Goal: Task Accomplishment & Management: Use online tool/utility

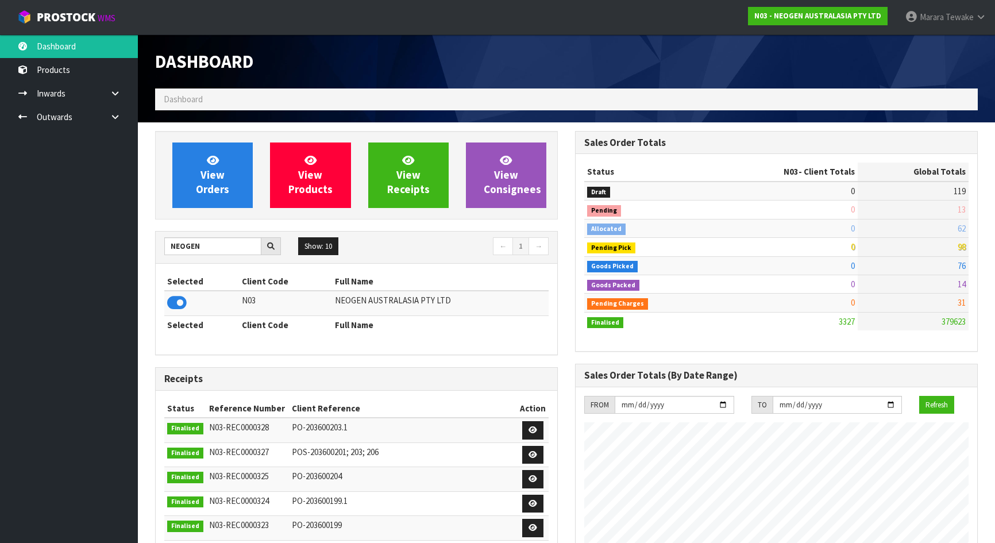
click at [114, 237] on body "Toggle navigation ProStock WMS N03 - NEOGEN AUSTRALASIA PTY LTD Marara Tewake L…" at bounding box center [497, 271] width 995 height 543
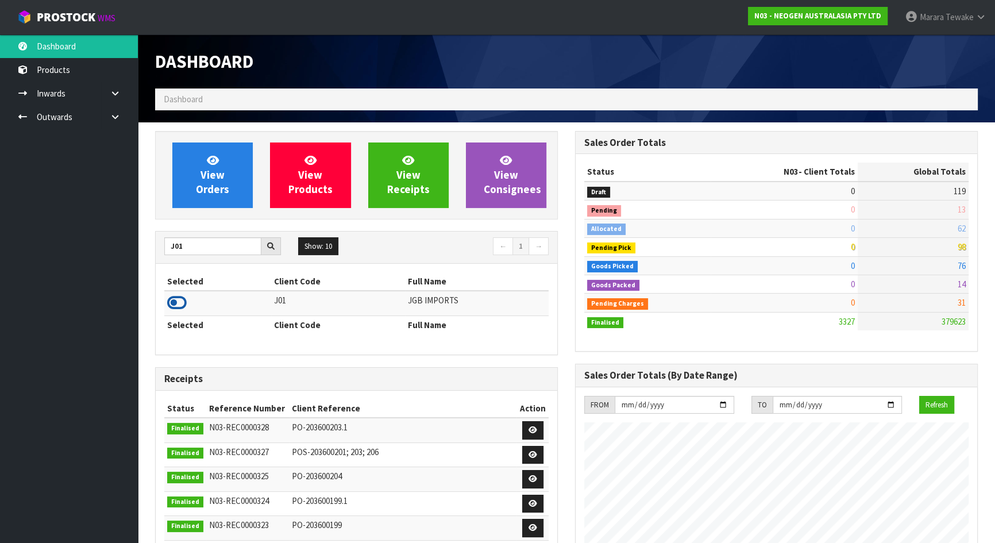
type input "J01"
click at [183, 300] on icon at bounding box center [177, 302] width 20 height 17
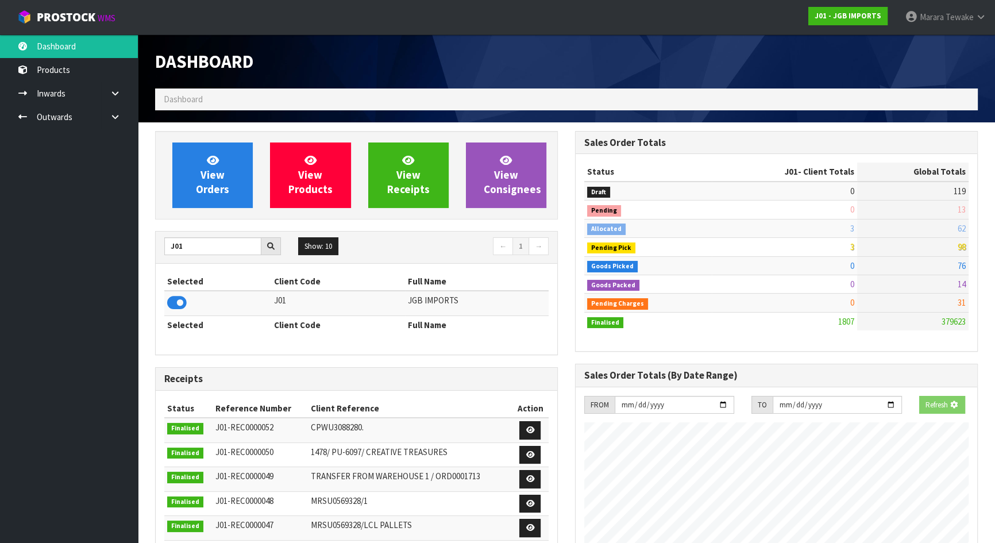
scroll to position [869, 419]
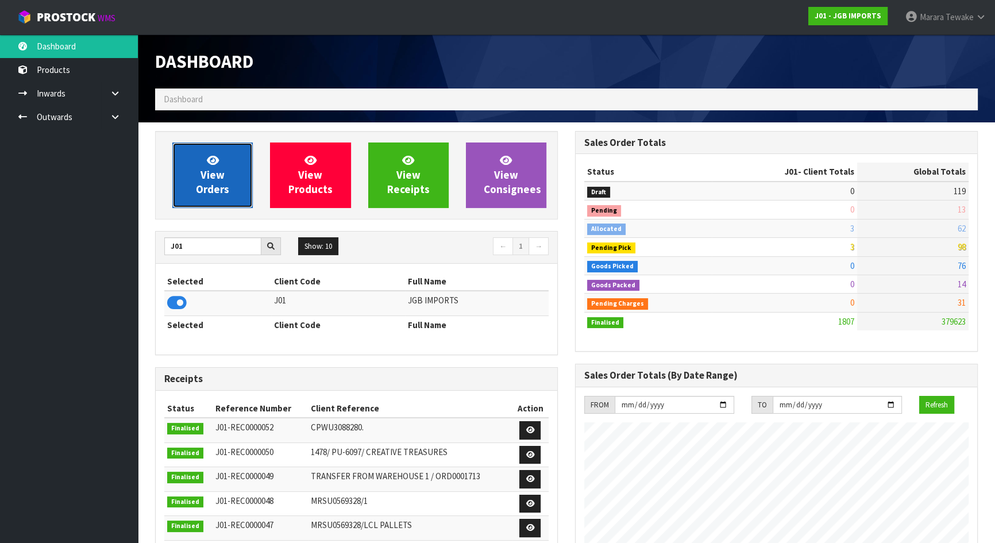
click at [207, 191] on span "View Orders" at bounding box center [212, 174] width 33 height 43
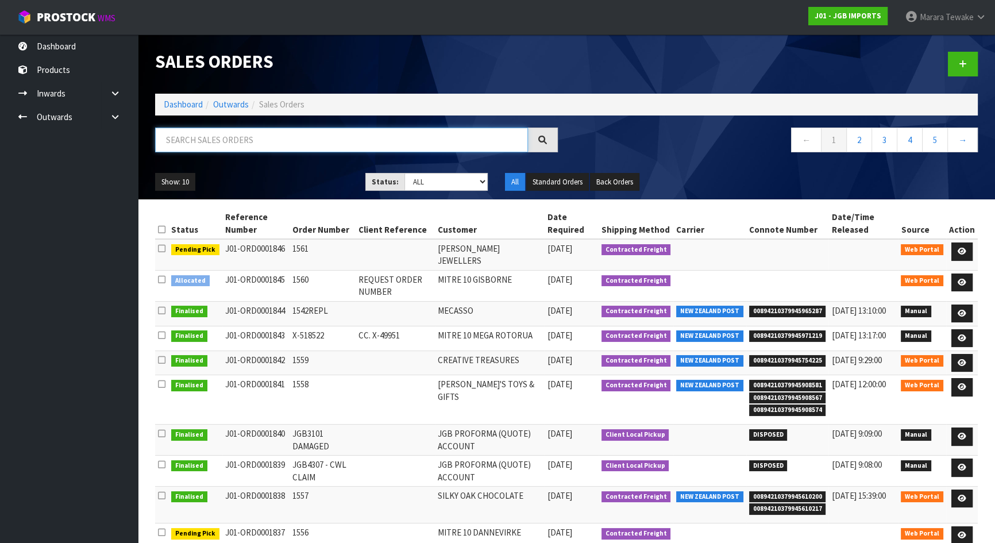
click at [233, 144] on input "text" at bounding box center [341, 140] width 373 height 25
type input "JOB-0410464"
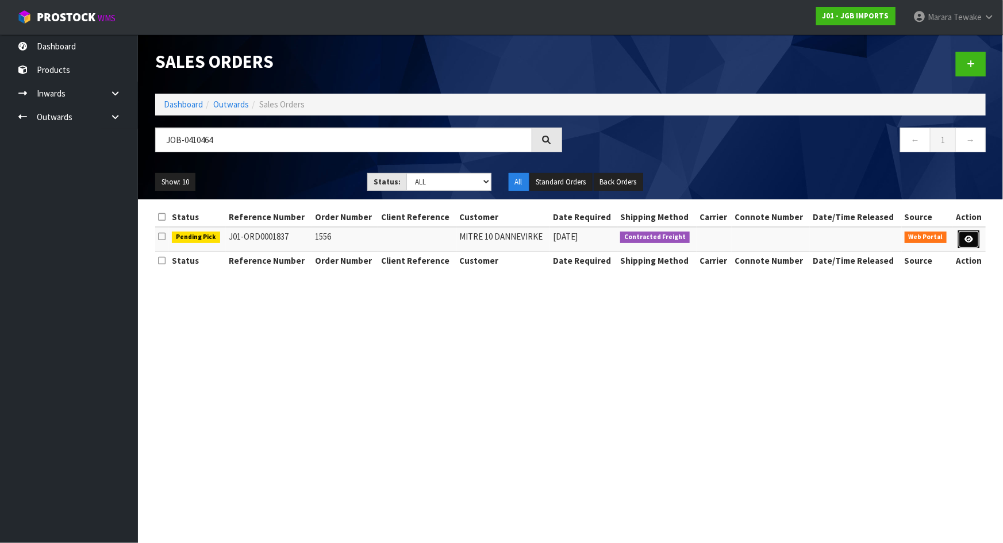
click at [974, 238] on link at bounding box center [968, 239] width 21 height 18
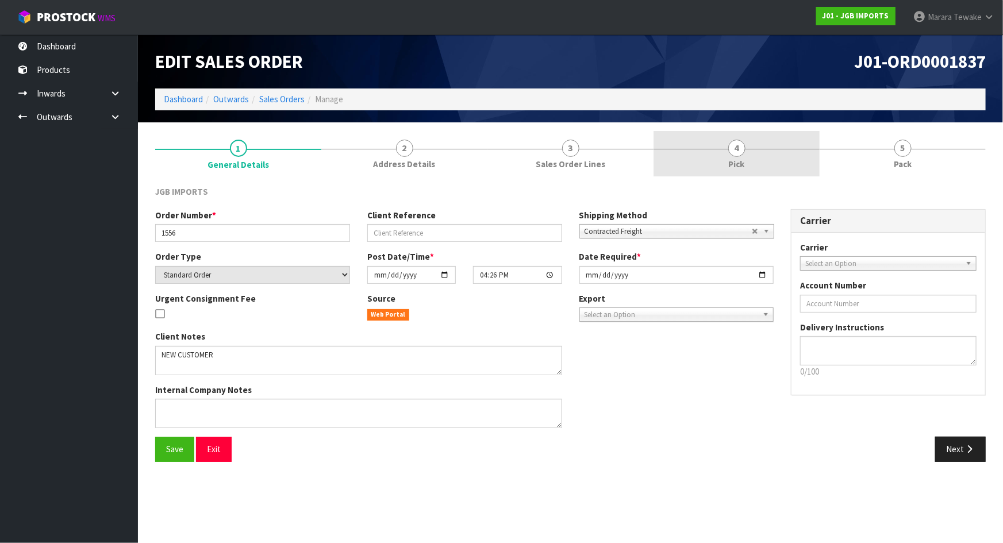
click at [760, 139] on link "4 Pick" at bounding box center [736, 153] width 166 height 45
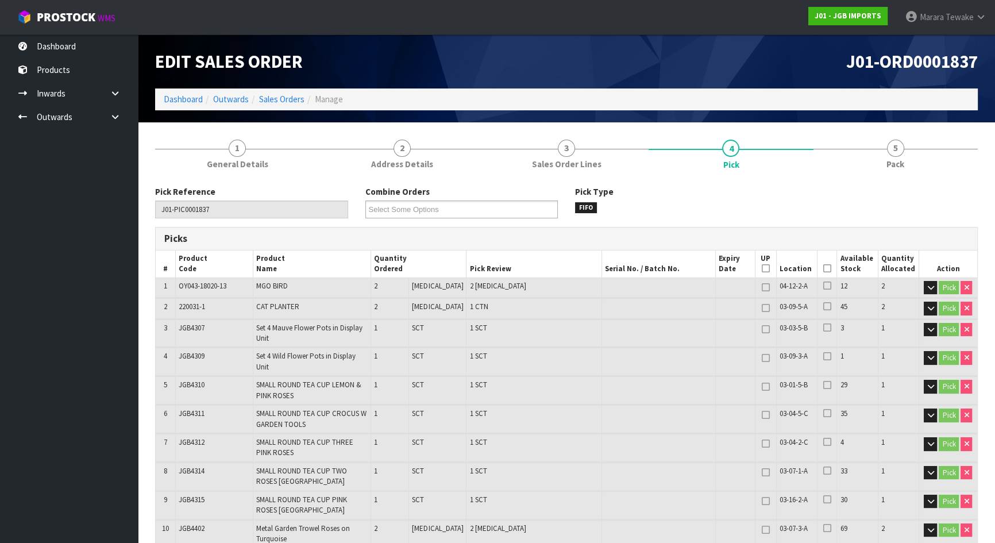
click at [823, 269] on icon at bounding box center [827, 268] width 8 height 1
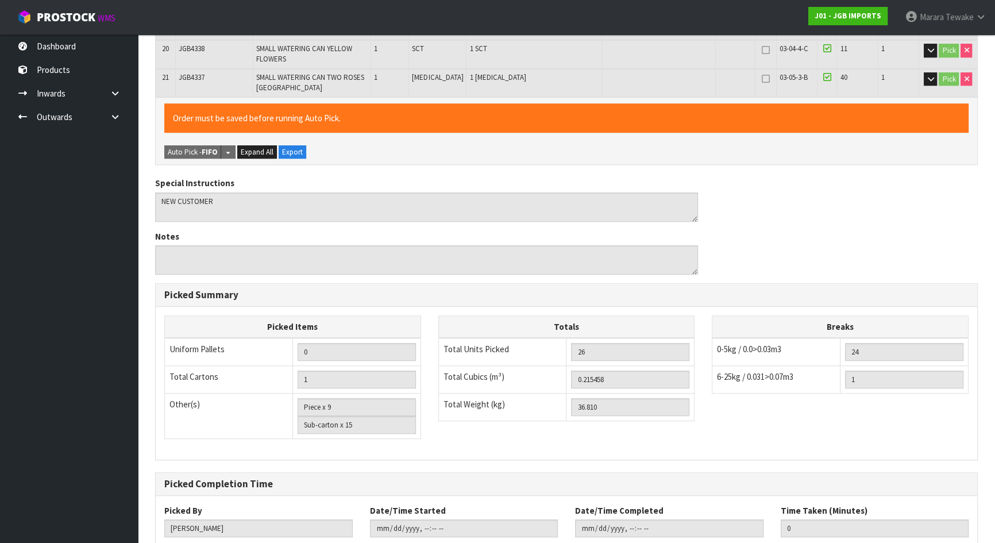
scroll to position [813, 0]
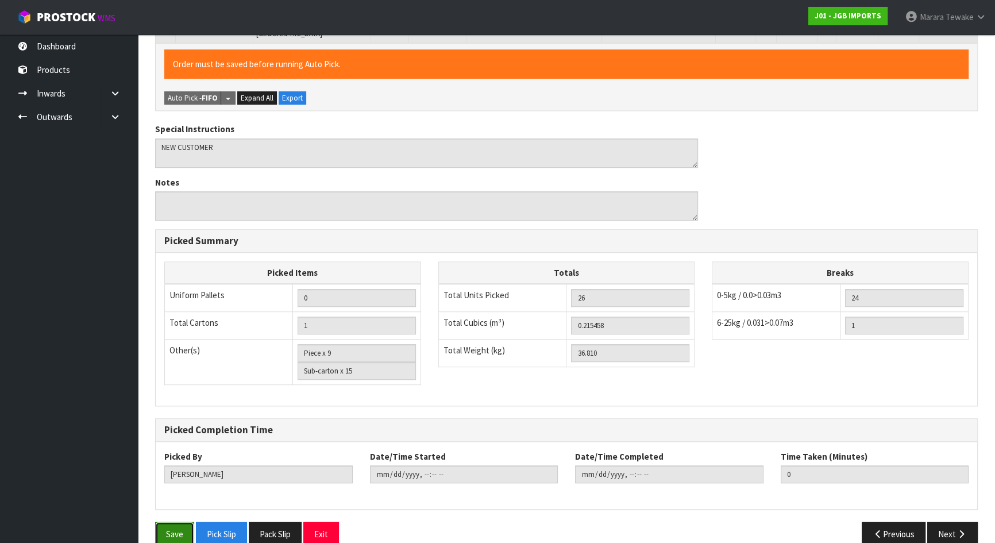
click at [193, 522] on button "Save" at bounding box center [174, 534] width 39 height 25
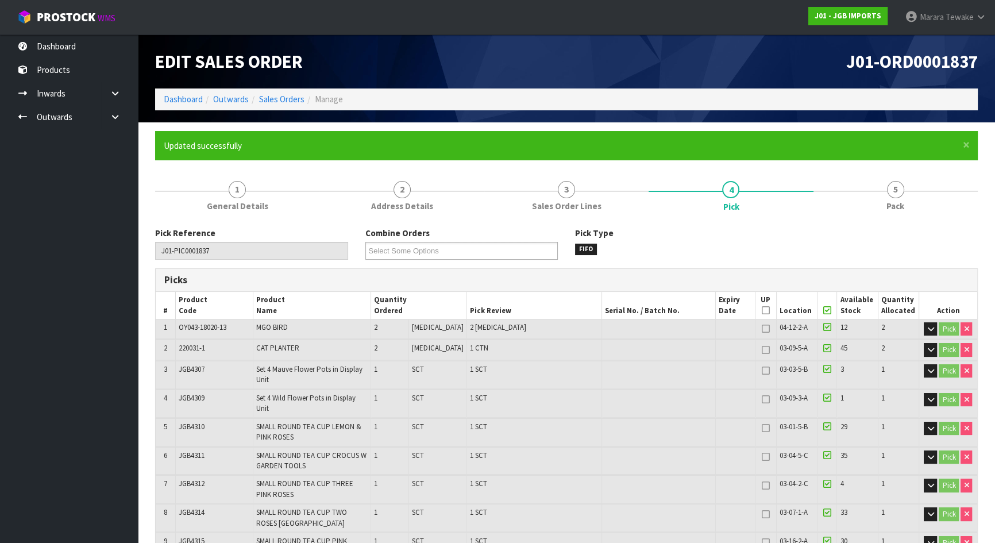
type input "[PERSON_NAME]"
type input "[DATE]T08:34:35"
click at [114, 116] on icon at bounding box center [115, 117] width 11 height 9
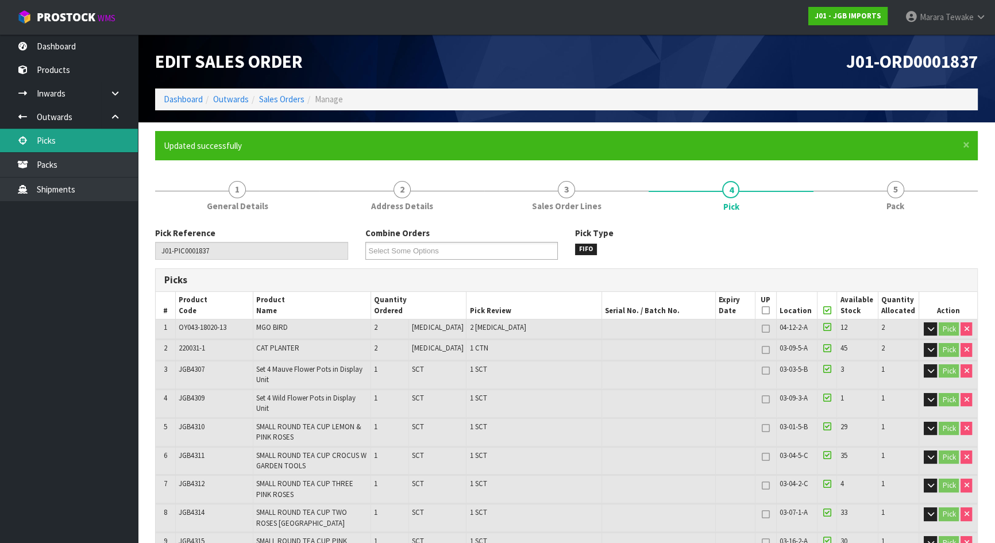
click at [93, 140] on link "Picks" at bounding box center [69, 141] width 138 height 24
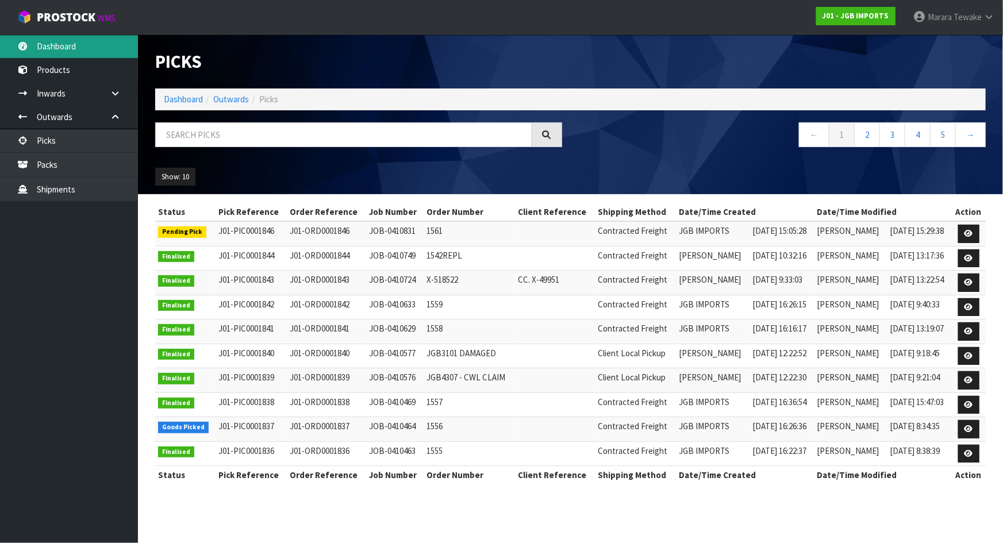
click at [83, 53] on link "Dashboard" at bounding box center [69, 46] width 138 height 24
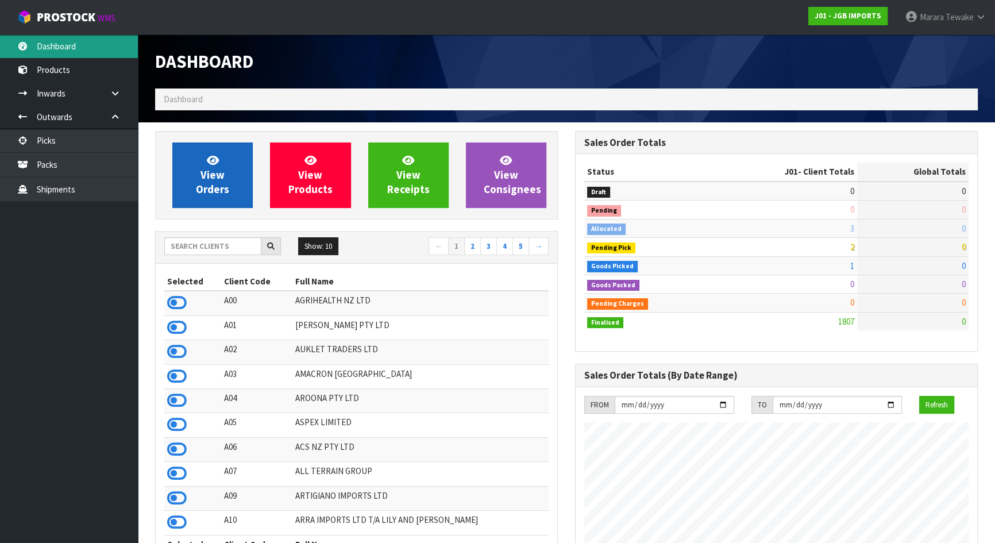
scroll to position [869, 419]
